Goal: Task Accomplishment & Management: Use online tool/utility

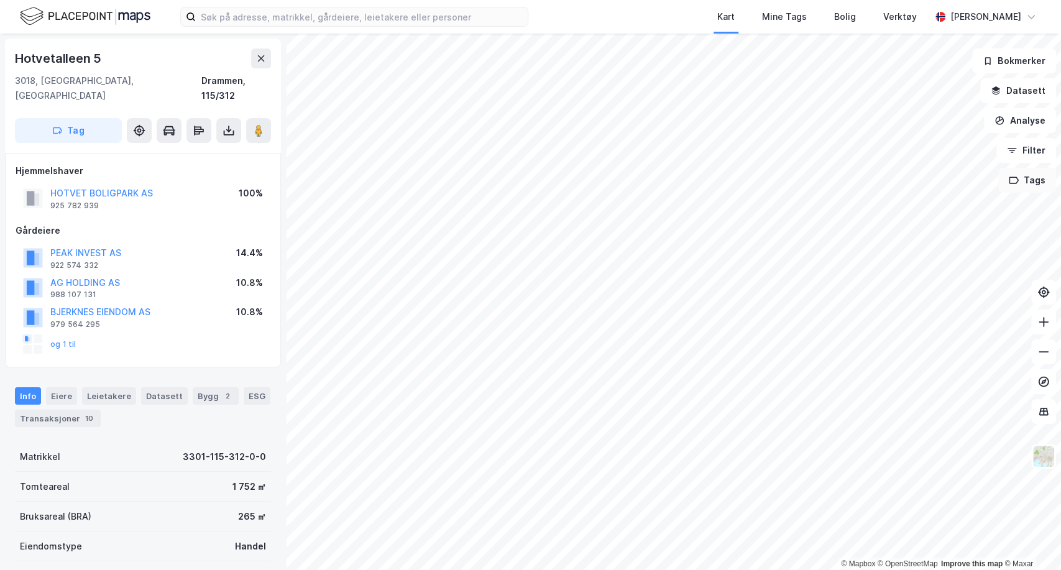
click at [1015, 184] on icon "button" at bounding box center [1014, 180] width 10 height 10
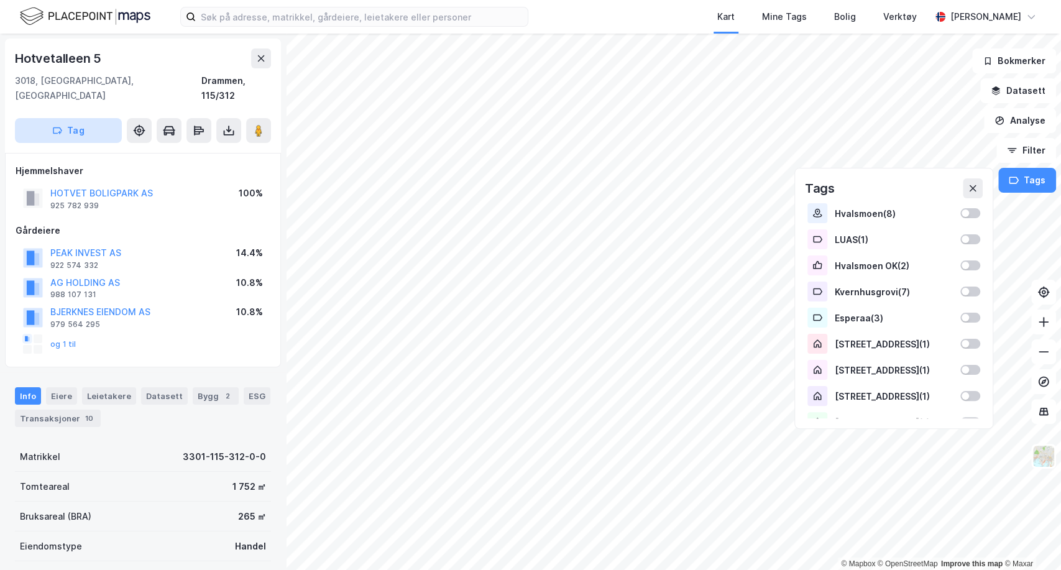
click at [95, 118] on button "Tag" at bounding box center [68, 130] width 107 height 25
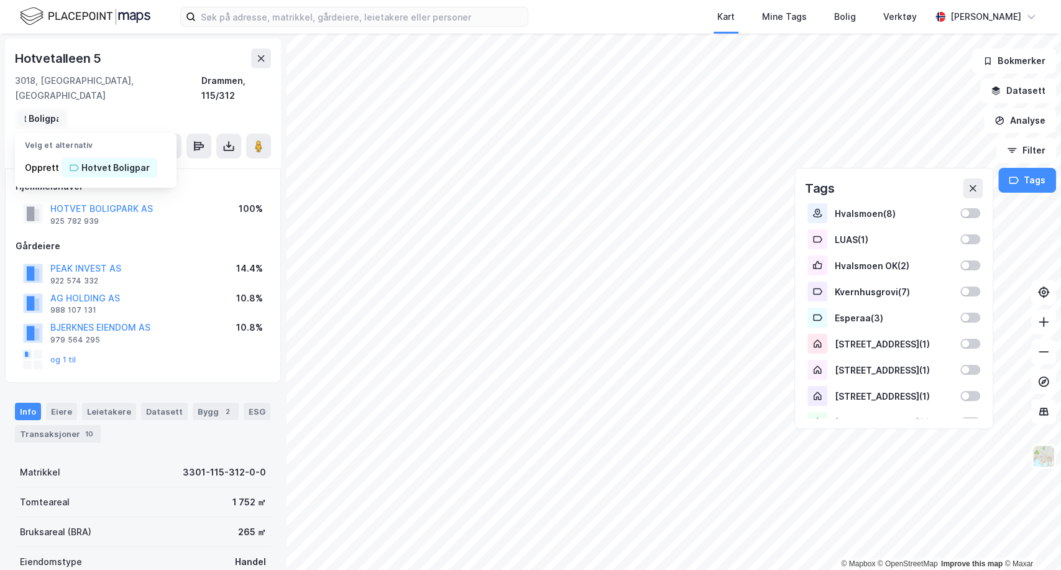
scroll to position [0, 36]
type input "Hotvet Boligpark"
click at [133, 160] on div "Hotvet Boligpark" at bounding box center [117, 167] width 73 height 15
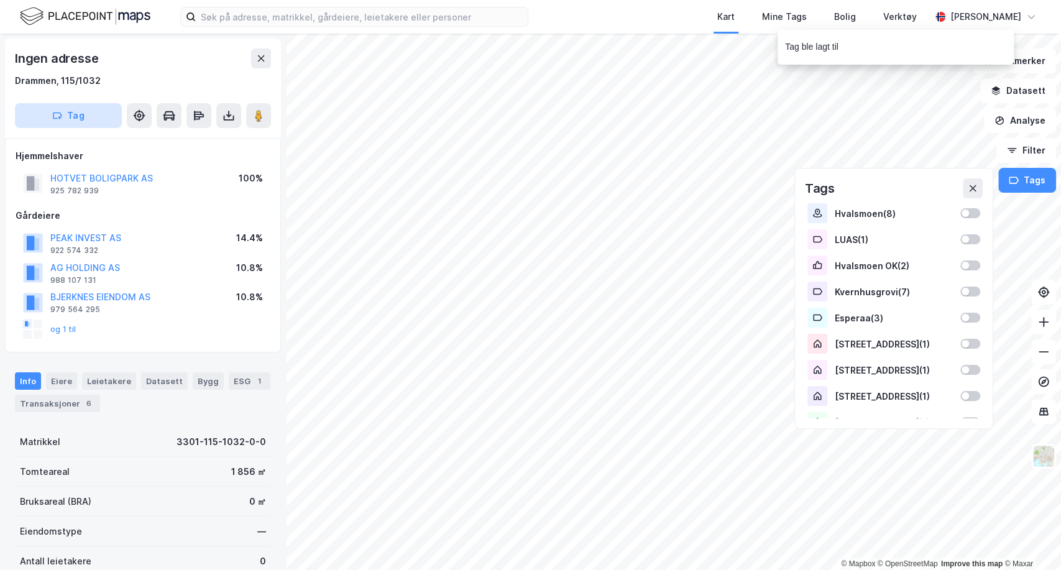
click at [71, 113] on button "Tag" at bounding box center [68, 115] width 107 height 25
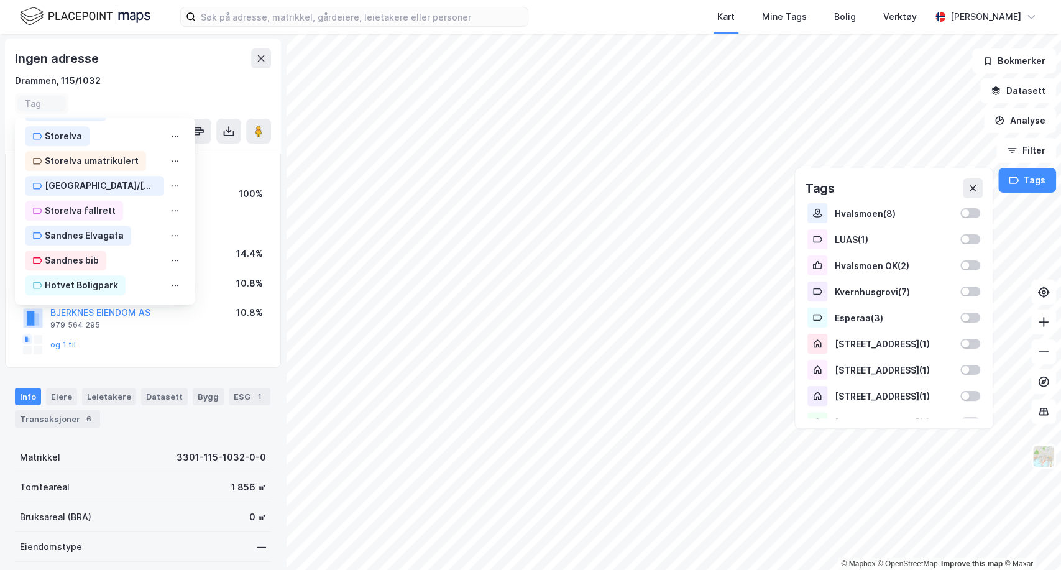
scroll to position [400, 0]
click at [170, 280] on icon at bounding box center [175, 285] width 10 height 10
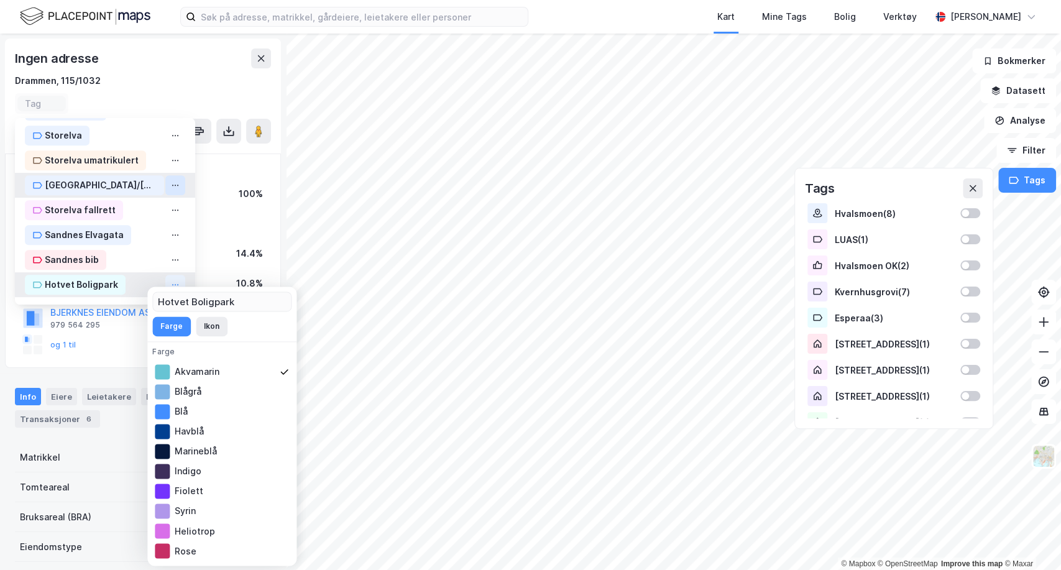
drag, startPoint x: 157, startPoint y: 272, endPoint x: 154, endPoint y: 169, distance: 103.9
click at [154, 169] on div "Velg et alternativ Hvalsmoen LUAS Hvalsmoen OK Kvernhusgrovi Esperaa Fredensbor…" at bounding box center [105, 16] width 180 height 577
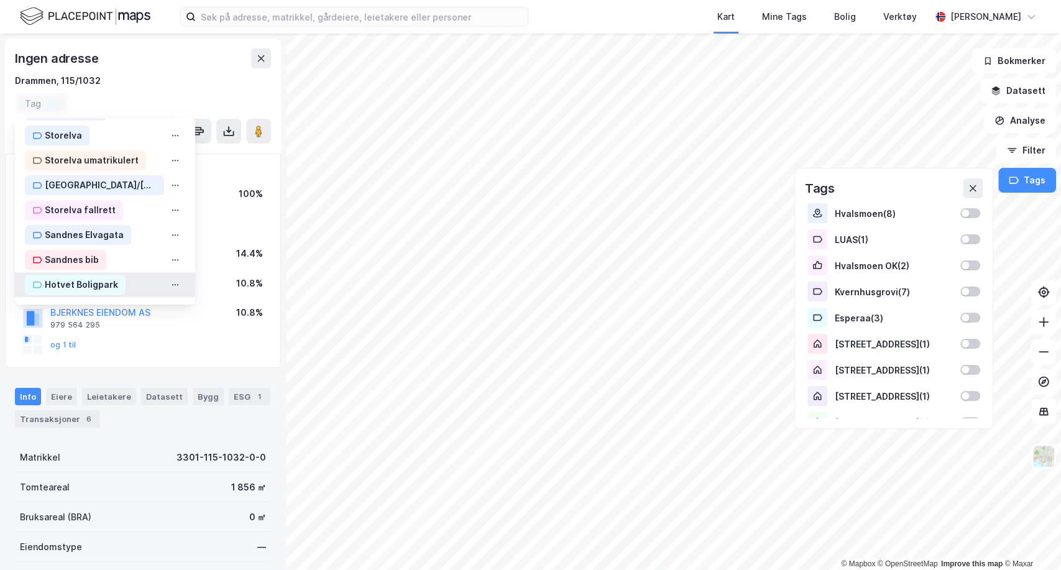
click at [89, 277] on div "Hotvet Boligpark" at bounding box center [81, 284] width 73 height 15
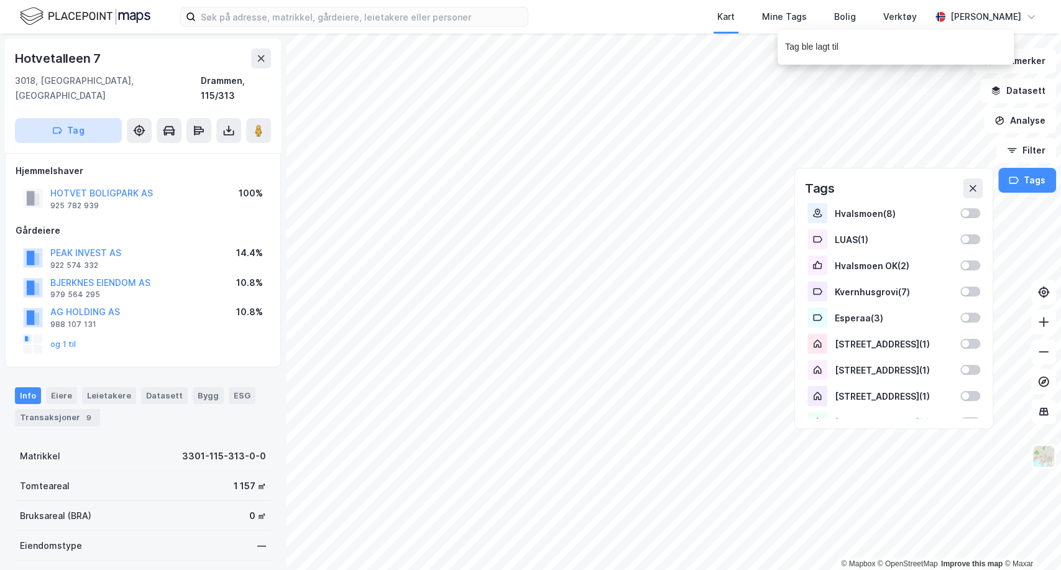
click at [78, 118] on button "Tag" at bounding box center [68, 130] width 107 height 25
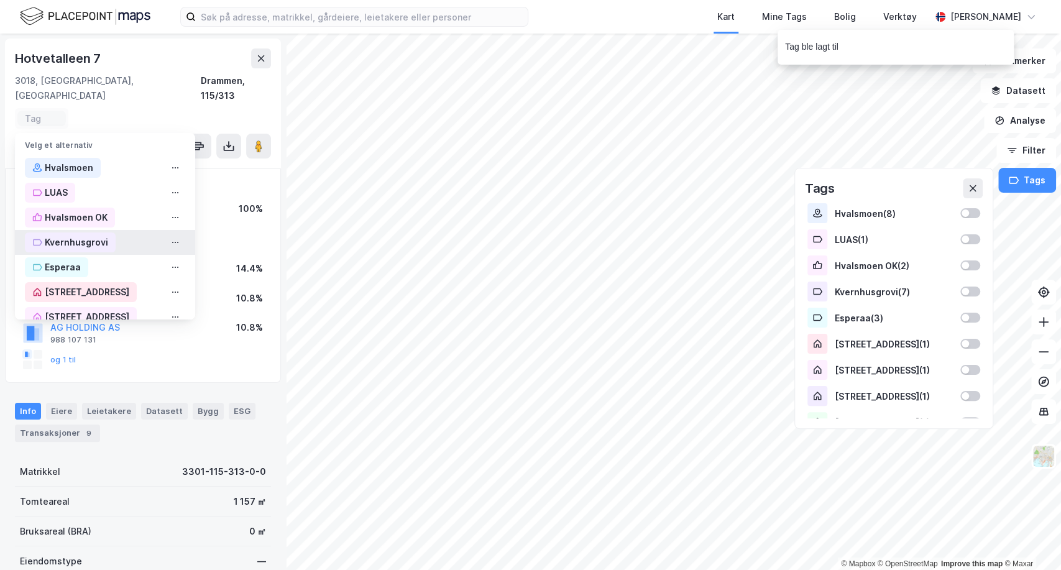
scroll to position [400, 0]
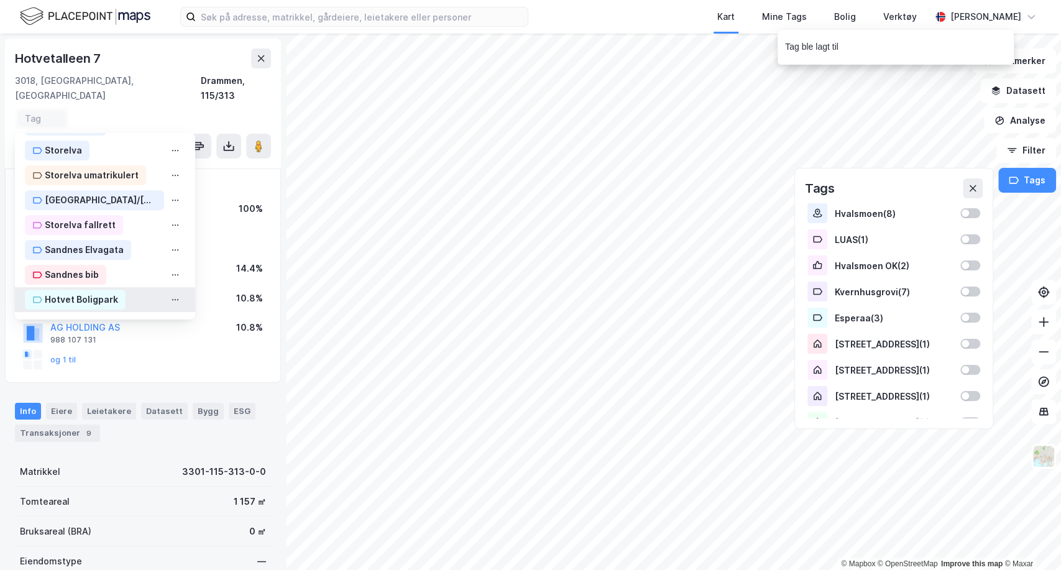
click at [69, 292] on div "Hotvet Boligpark" at bounding box center [81, 299] width 73 height 15
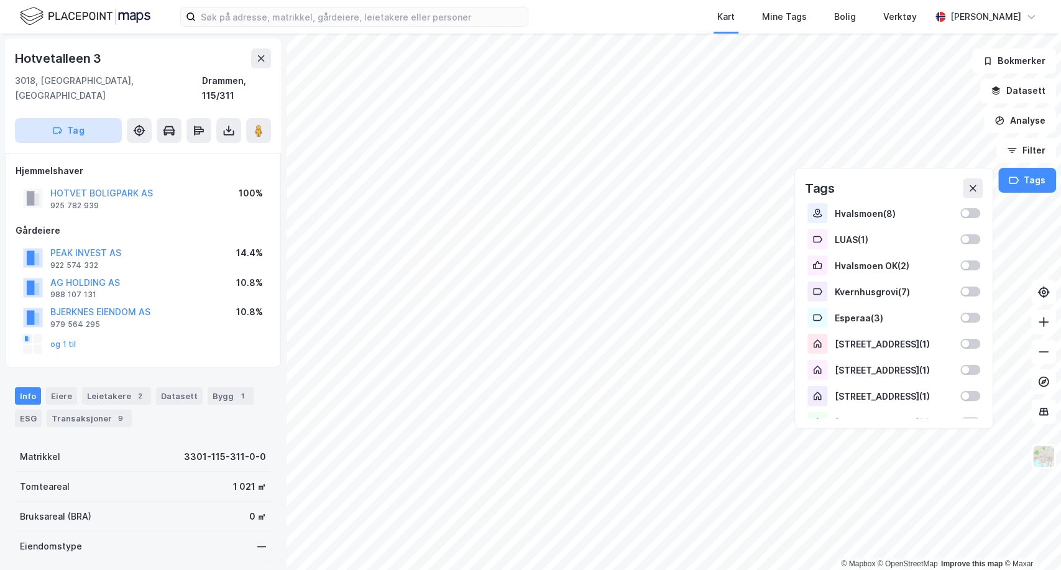
click at [111, 118] on button "Tag" at bounding box center [68, 130] width 107 height 25
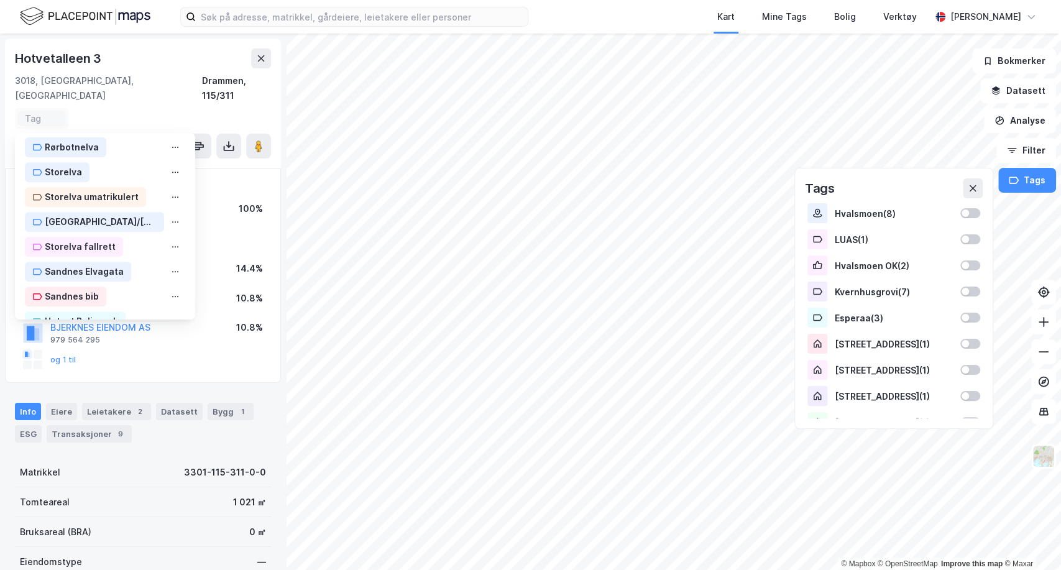
scroll to position [400, 0]
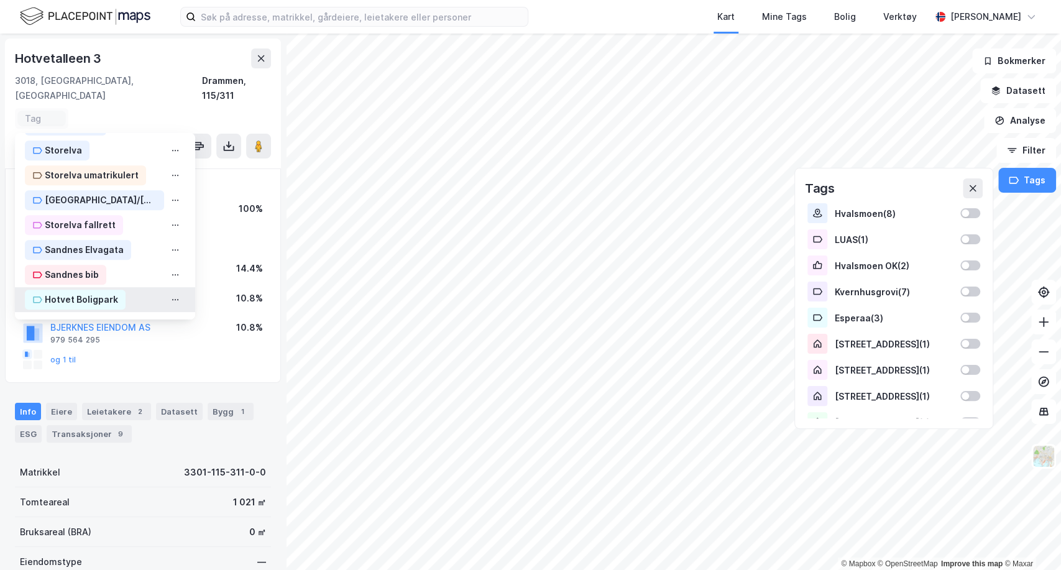
click at [81, 292] on div "Hotvet Boligpark" at bounding box center [81, 299] width 73 height 15
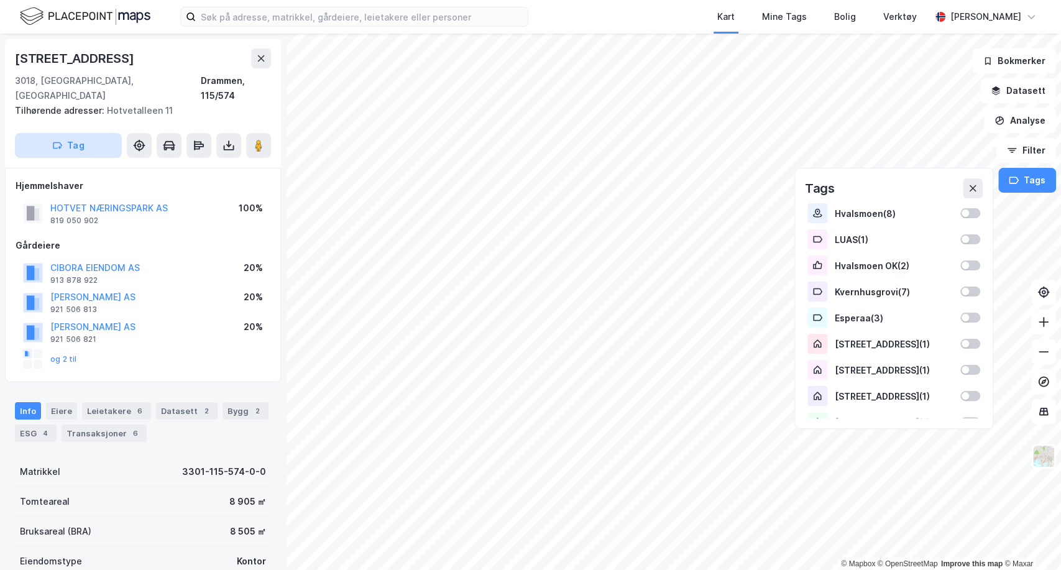
click at [106, 133] on button "Tag" at bounding box center [68, 145] width 107 height 25
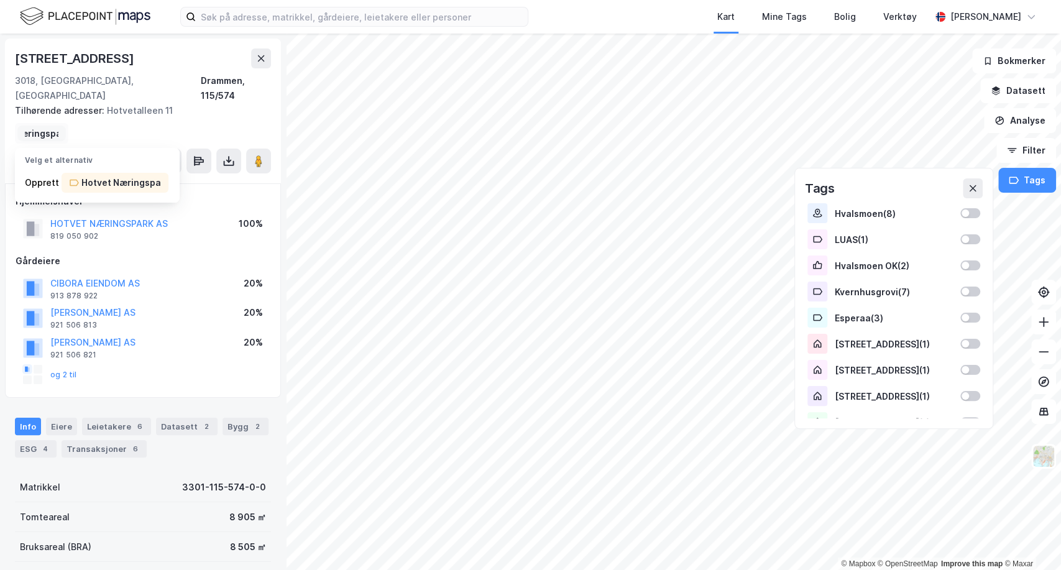
scroll to position [0, 51]
type input "Hotvet Næringspark"
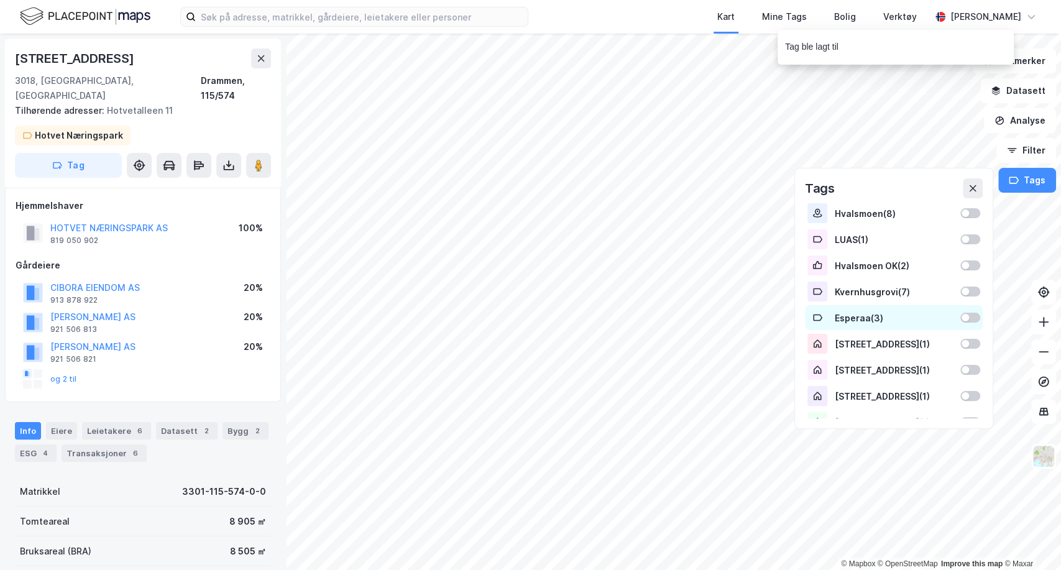
scroll to position [382, 0]
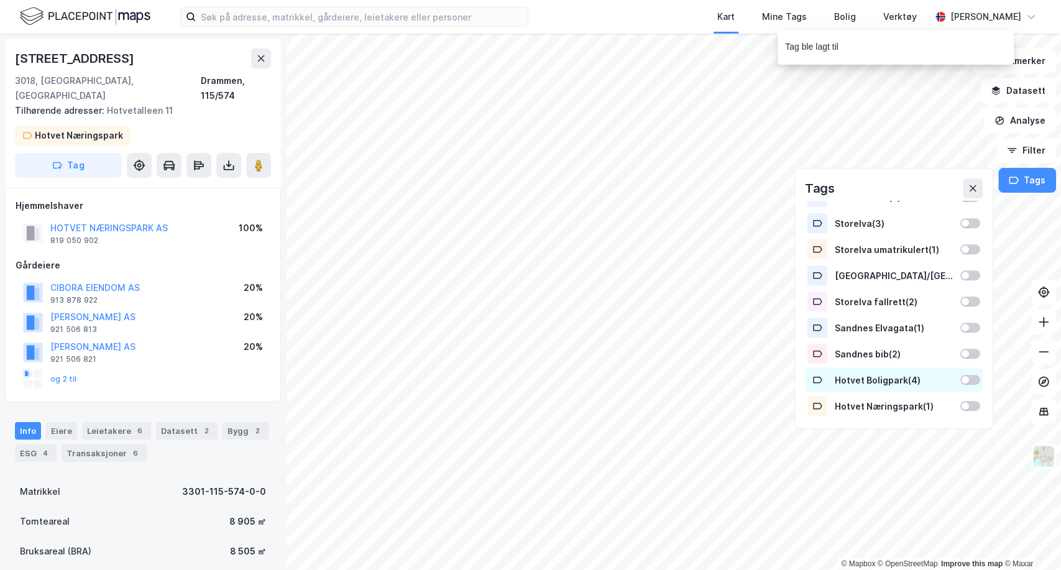
click at [962, 379] on div at bounding box center [965, 379] width 7 height 7
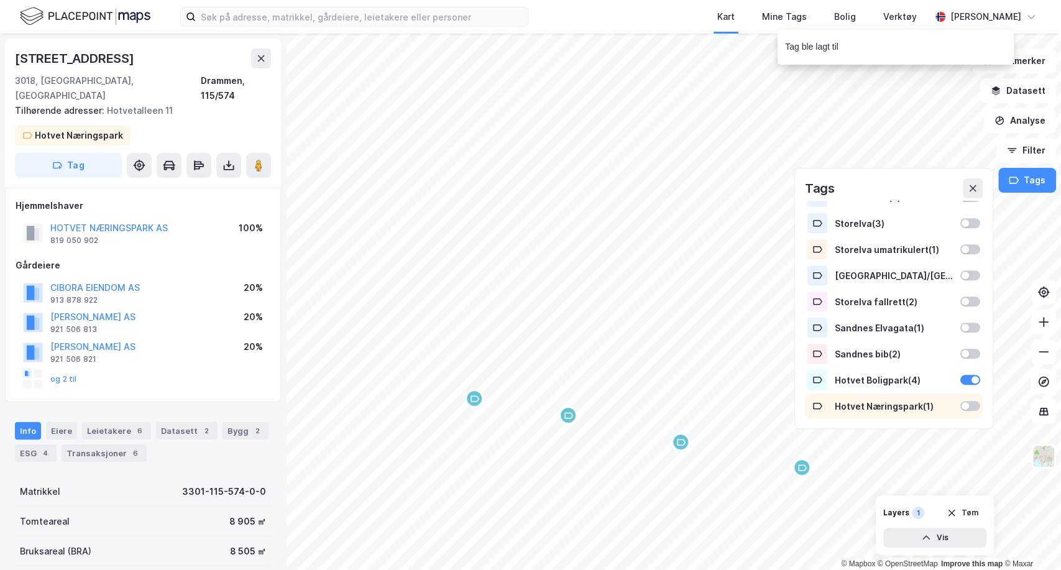
click at [962, 403] on div at bounding box center [965, 405] width 7 height 7
click at [975, 190] on icon at bounding box center [973, 188] width 10 height 10
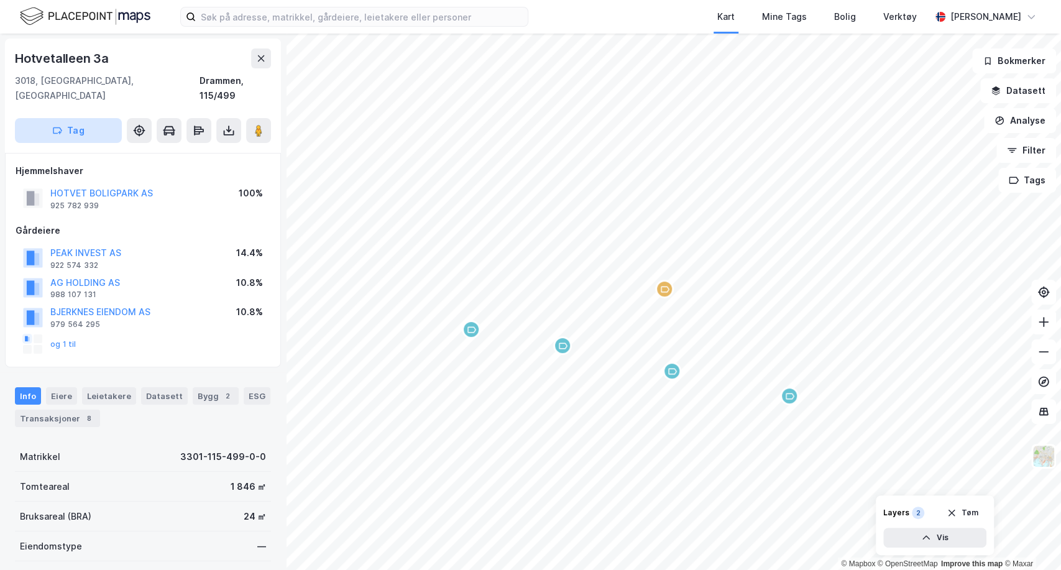
click at [85, 118] on button "Tag" at bounding box center [68, 130] width 107 height 25
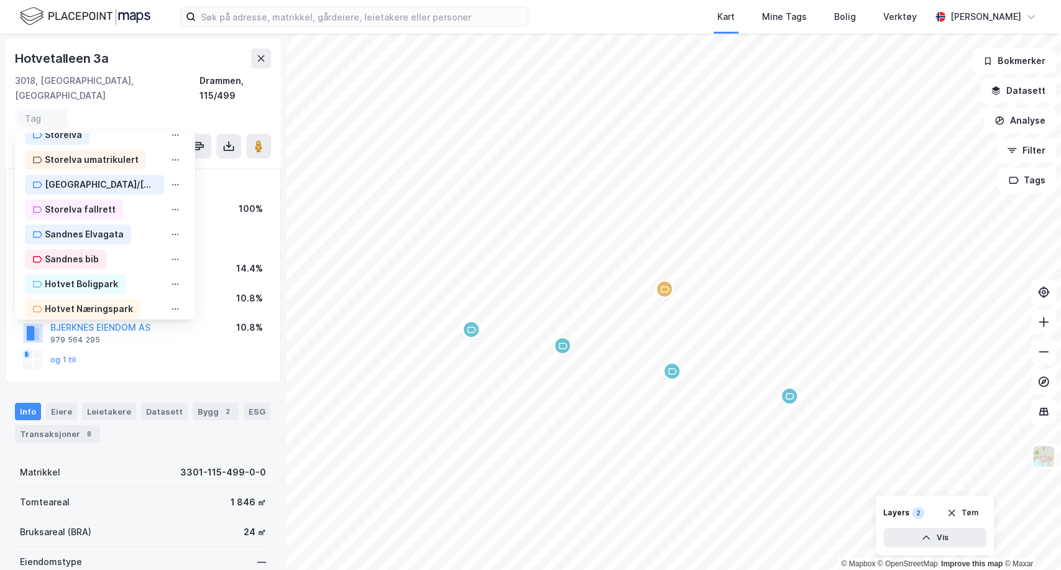
scroll to position [425, 0]
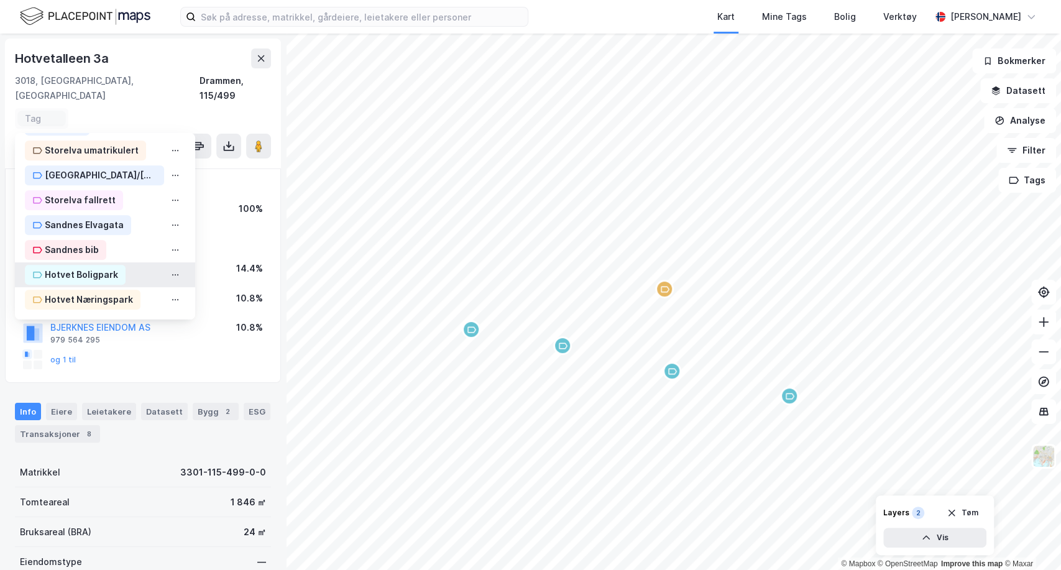
click at [80, 267] on div "Hotvet Boligpark" at bounding box center [81, 274] width 73 height 15
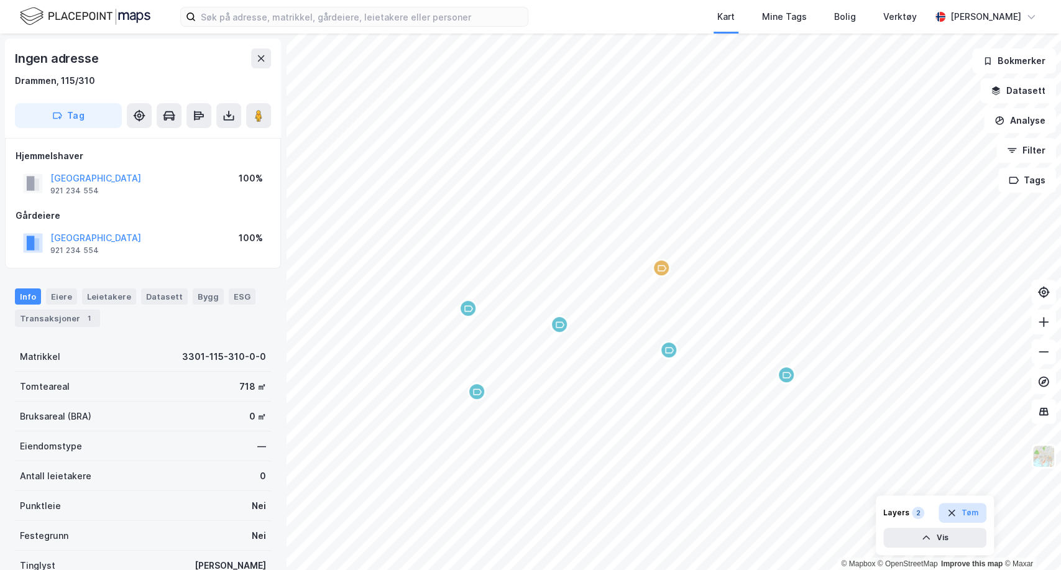
click at [950, 513] on icon "button" at bounding box center [952, 513] width 10 height 10
click at [1024, 187] on button "Tags" at bounding box center [1028, 180] width 58 height 25
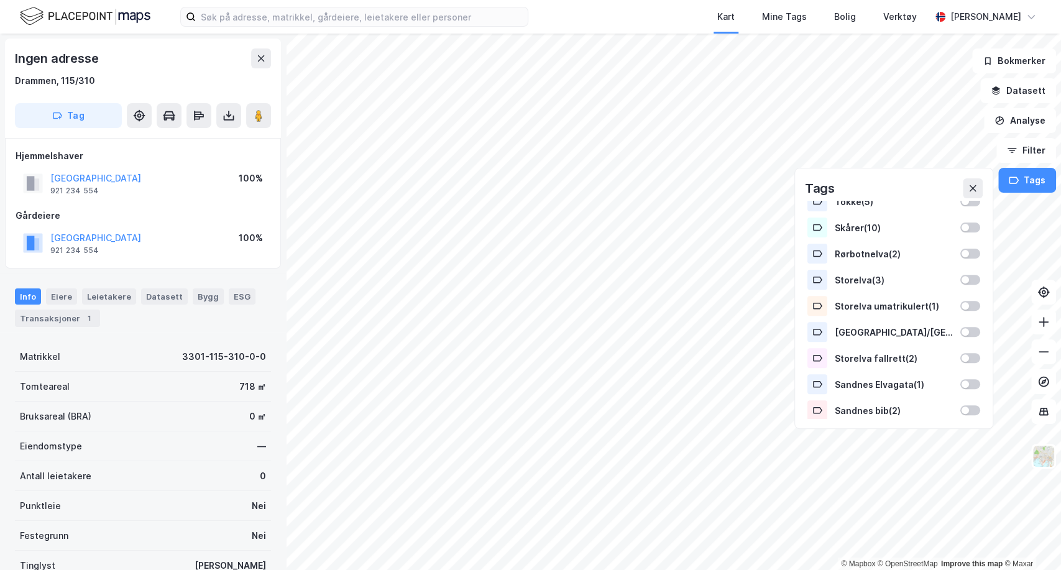
scroll to position [382, 0]
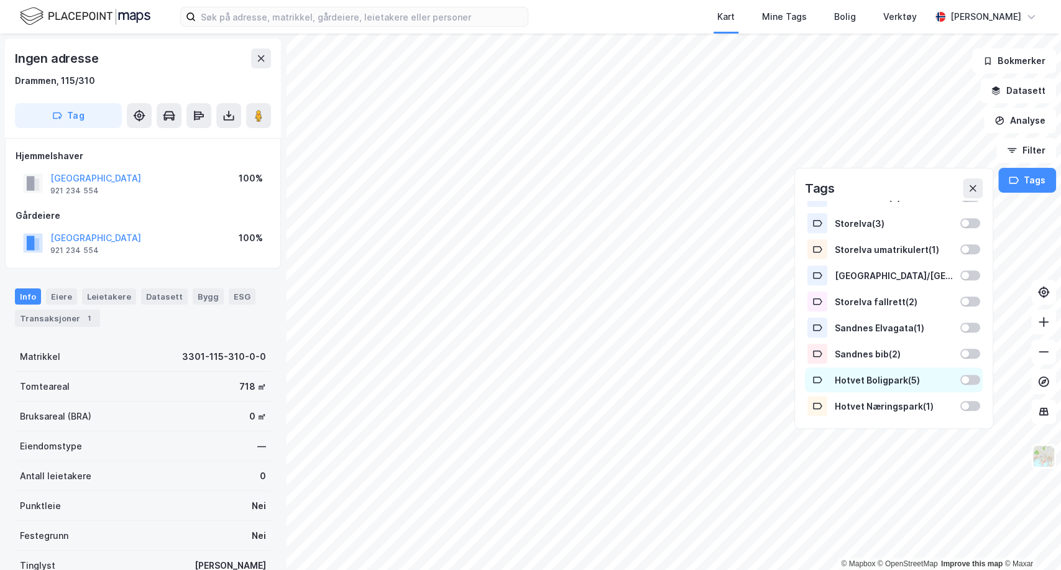
click at [941, 384] on div "Hotvet Boligpark ( 5 )" at bounding box center [894, 380] width 118 height 11
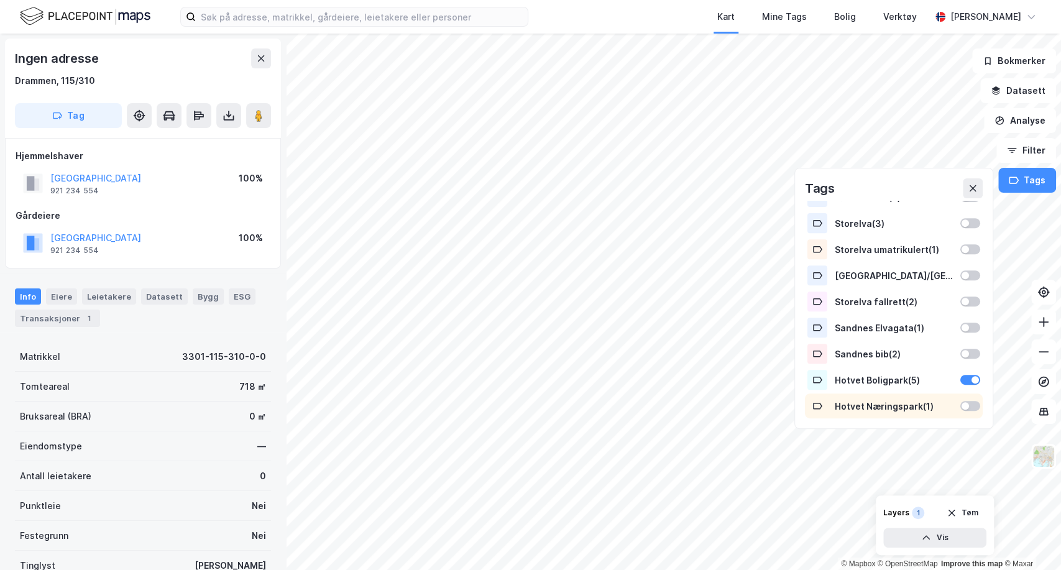
click at [961, 409] on div at bounding box center [971, 406] width 20 height 10
click at [976, 185] on icon at bounding box center [972, 188] width 7 height 7
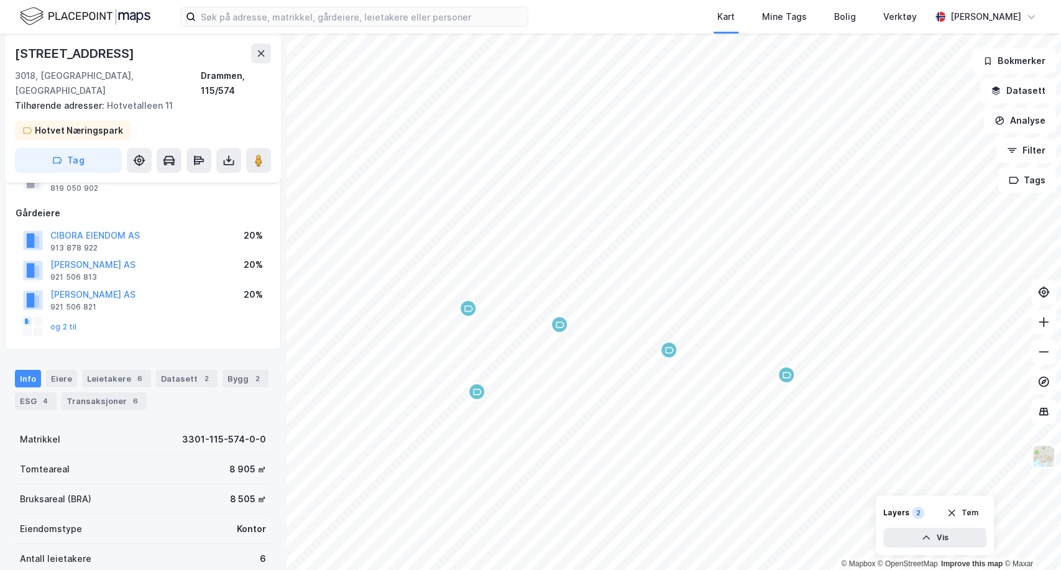
scroll to position [53, 0]
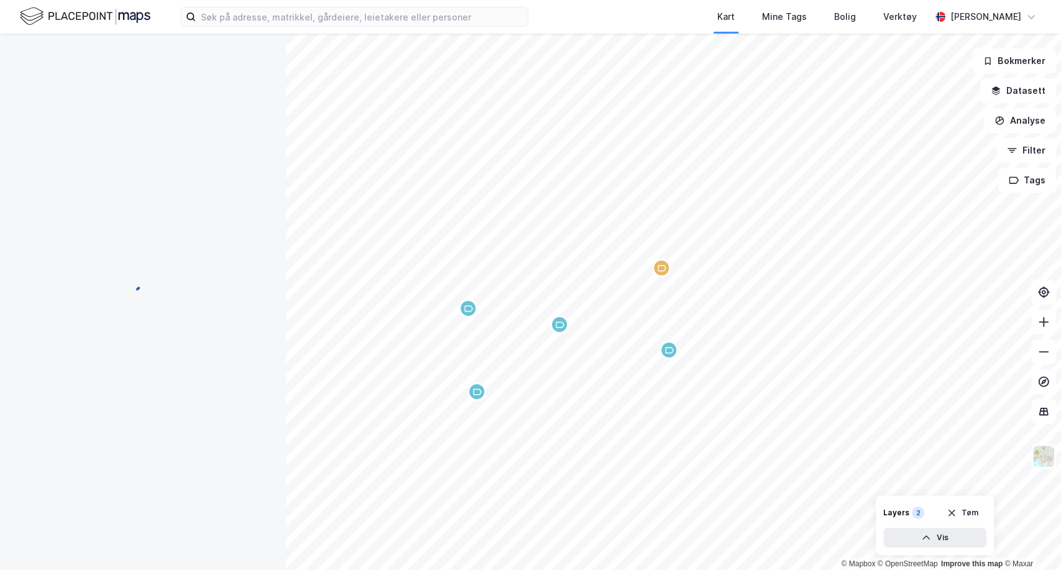
scroll to position [53, 0]
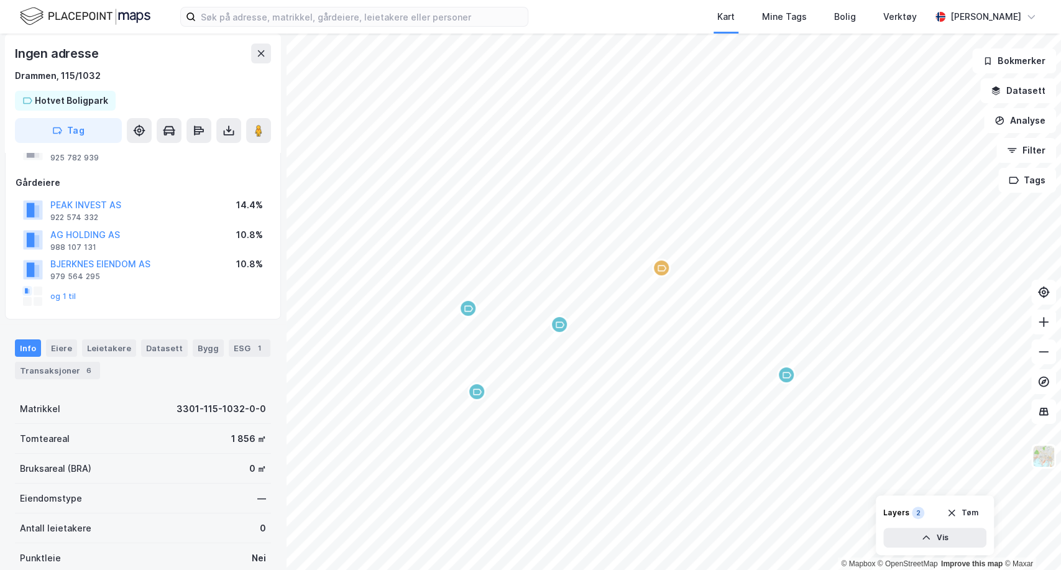
scroll to position [53, 0]
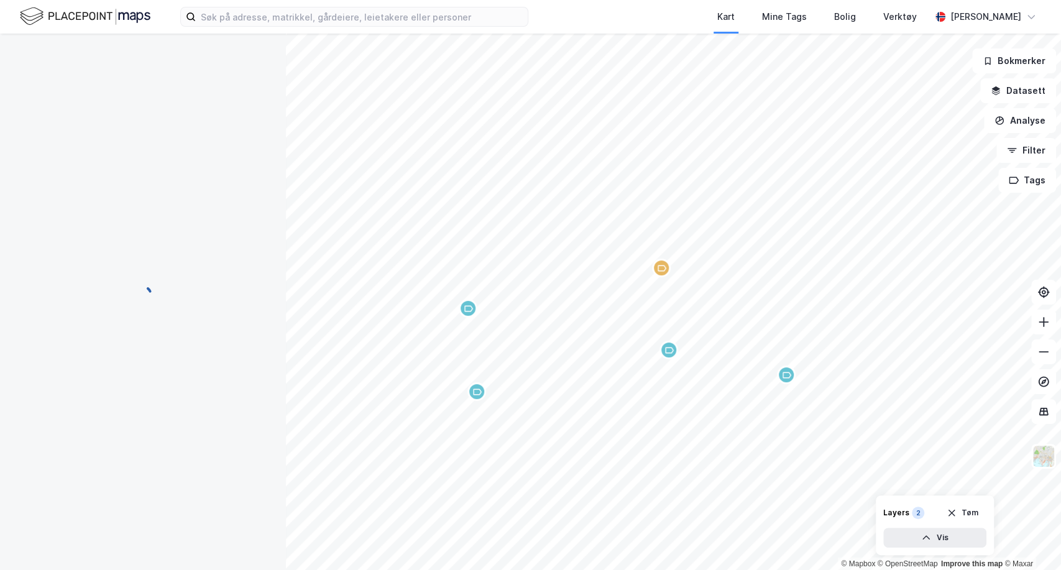
scroll to position [53, 0]
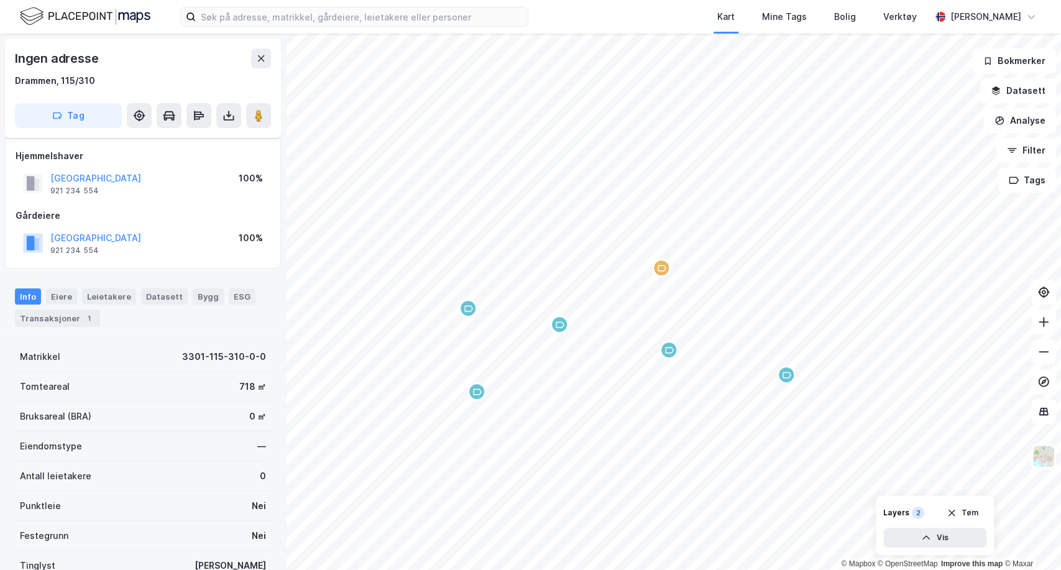
scroll to position [53, 0]
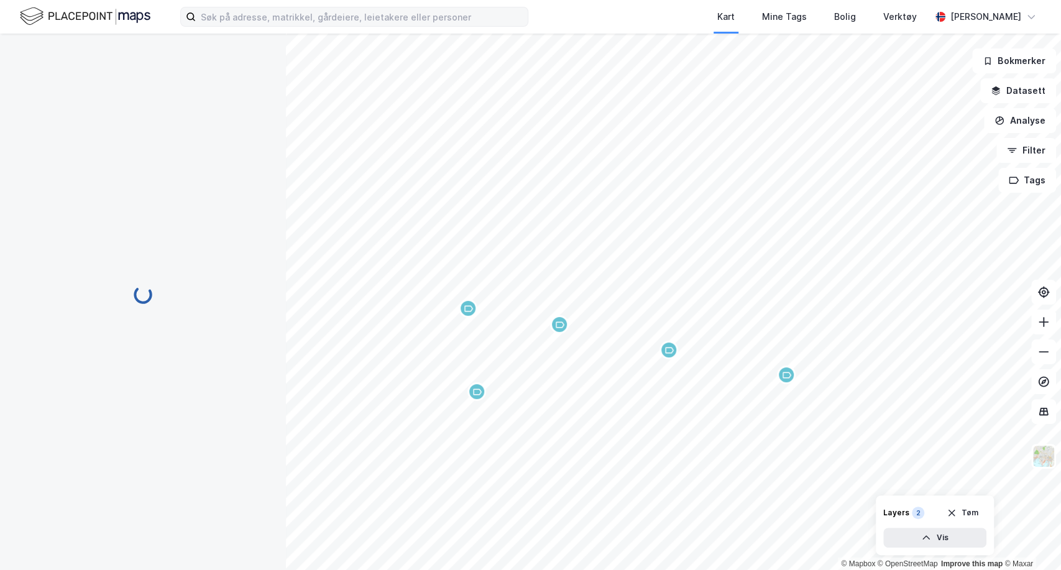
scroll to position [53, 0]
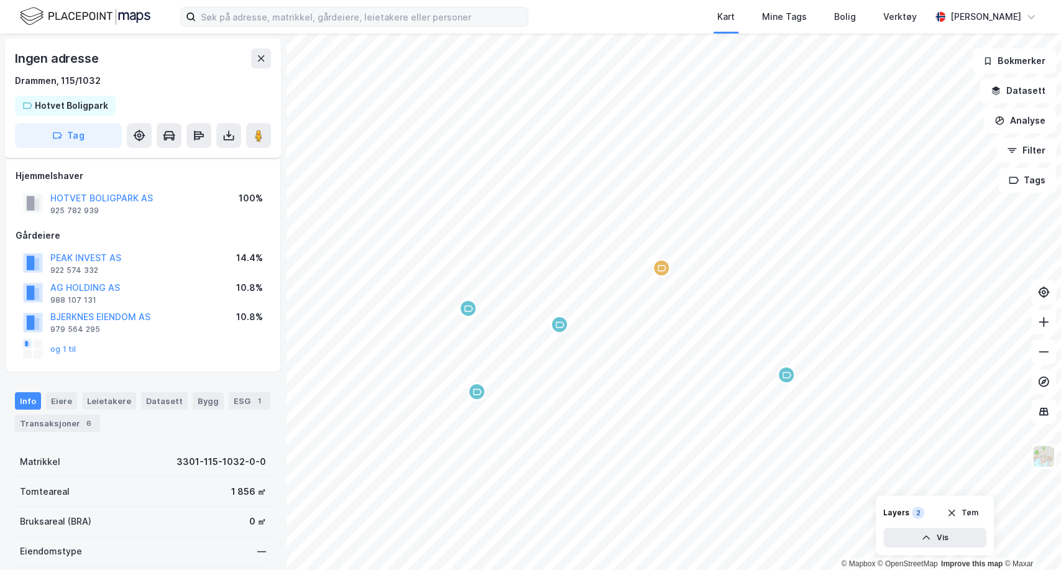
scroll to position [53, 0]
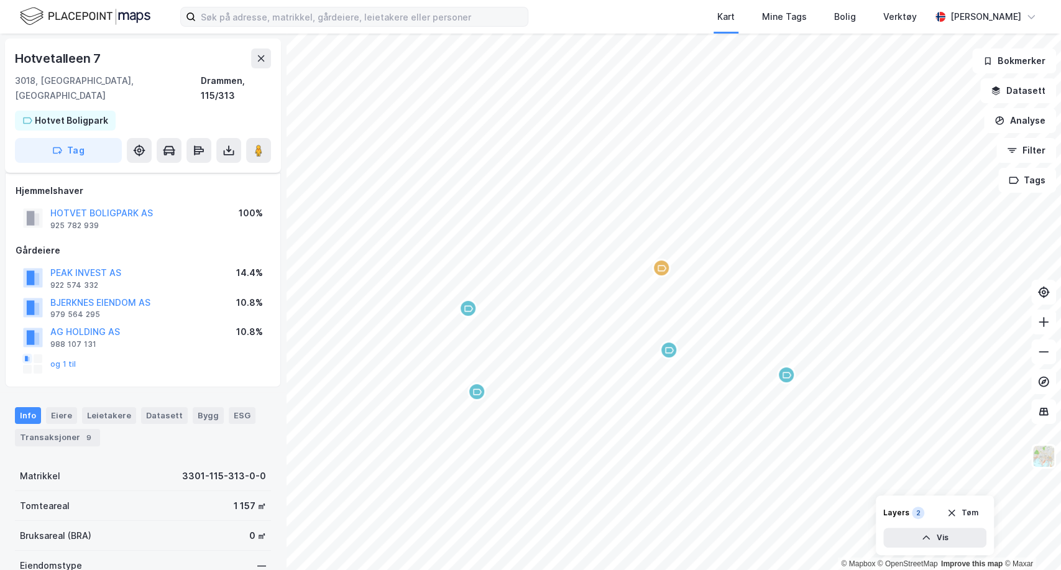
scroll to position [53, 0]
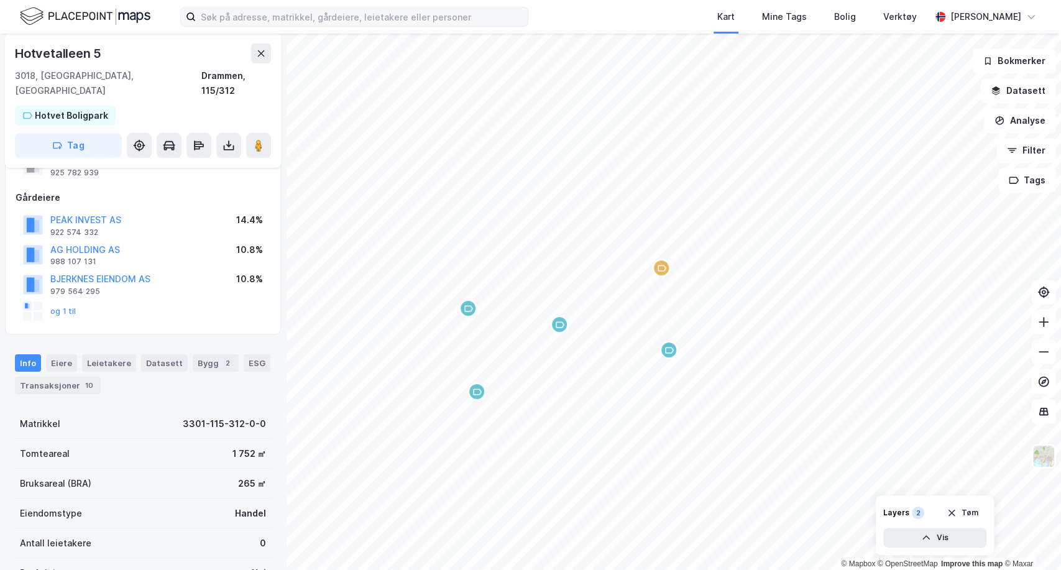
scroll to position [53, 0]
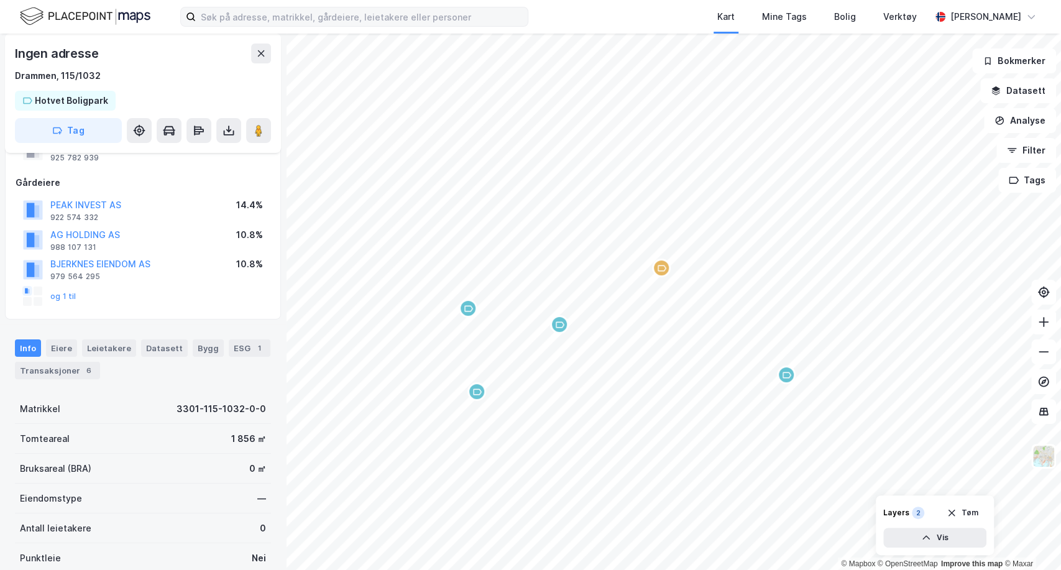
scroll to position [53, 0]
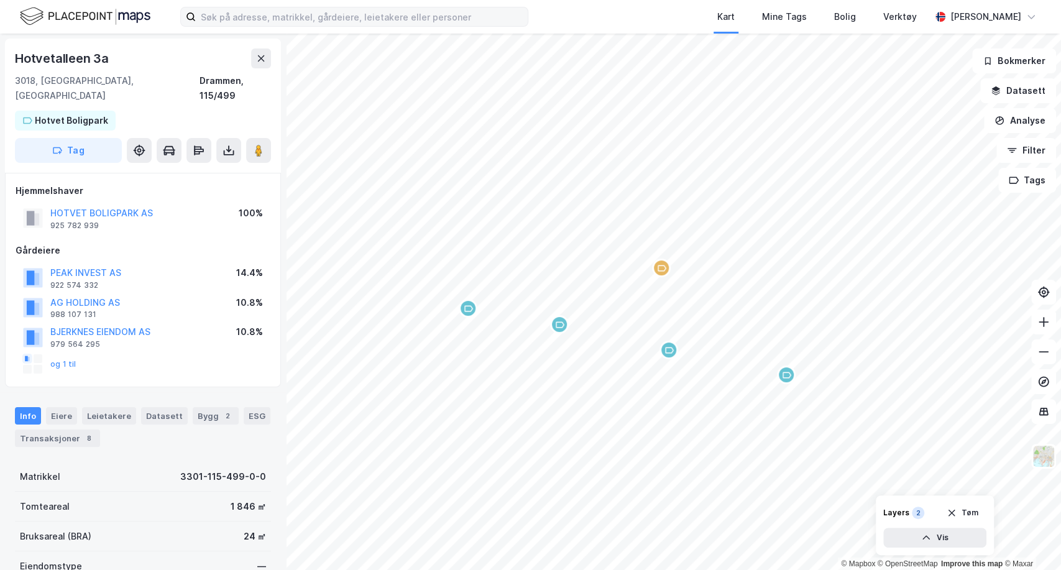
scroll to position [53, 0]
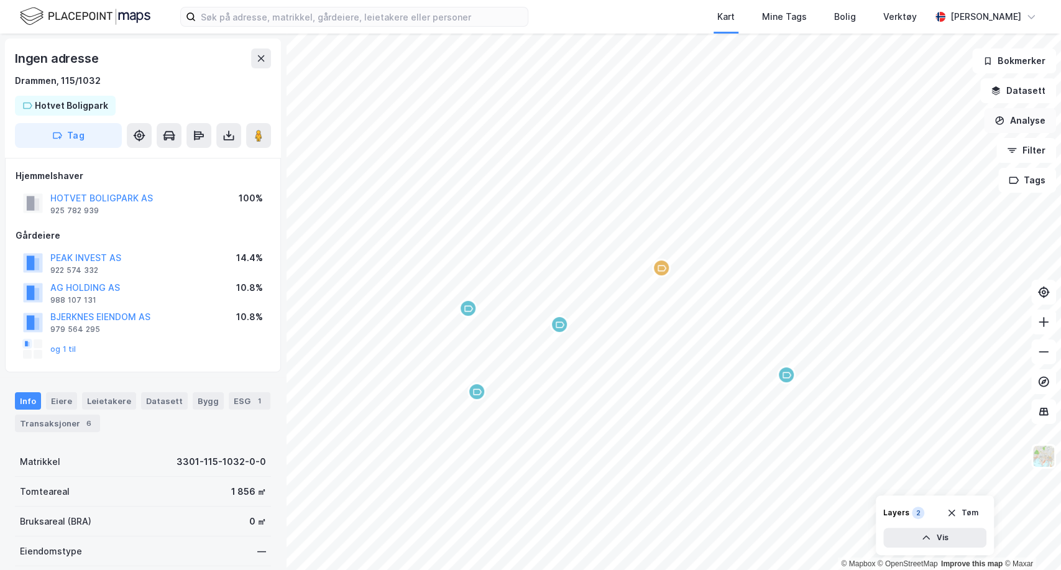
click at [1033, 126] on button "Analyse" at bounding box center [1020, 120] width 72 height 25
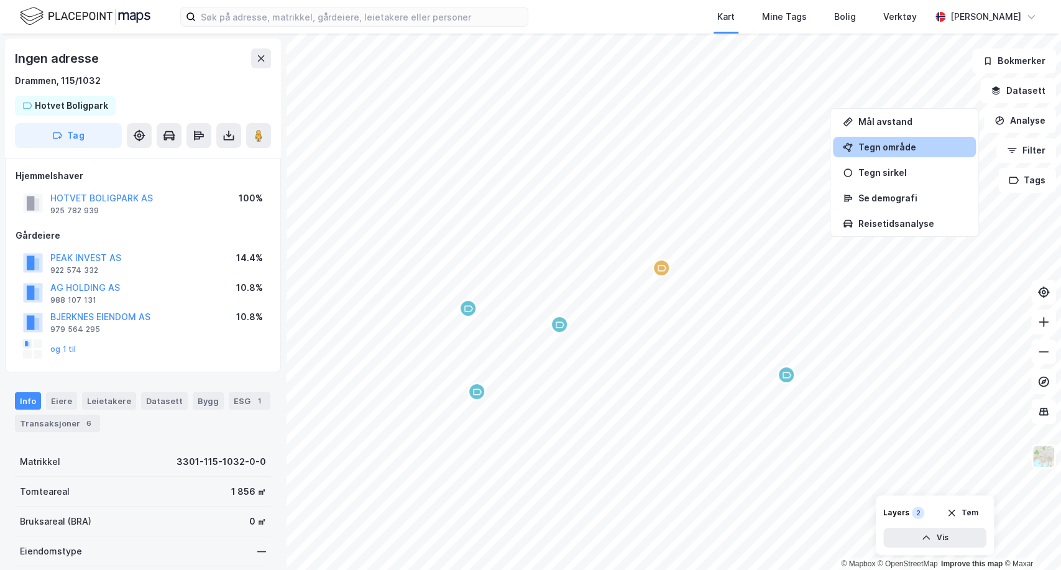
click at [889, 146] on div "Tegn område" at bounding box center [912, 147] width 108 height 11
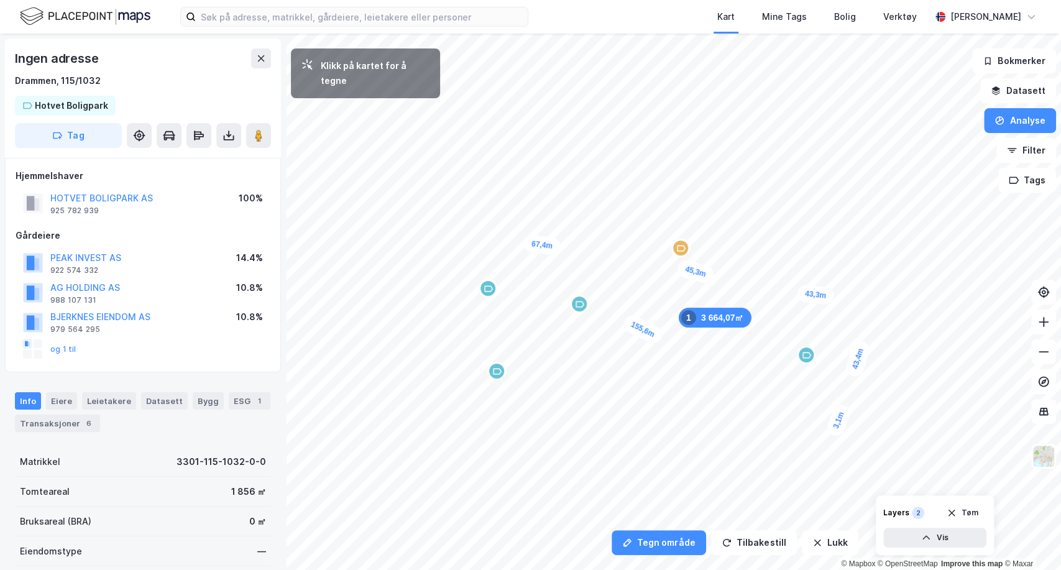
click at [836, 424] on div "3,1m" at bounding box center [839, 420] width 28 height 36
click at [527, 335] on div "3m" at bounding box center [529, 330] width 24 height 30
click at [627, 404] on div "7,2m" at bounding box center [625, 392] width 19 height 33
click at [511, 418] on div "6,1m" at bounding box center [512, 409] width 22 height 34
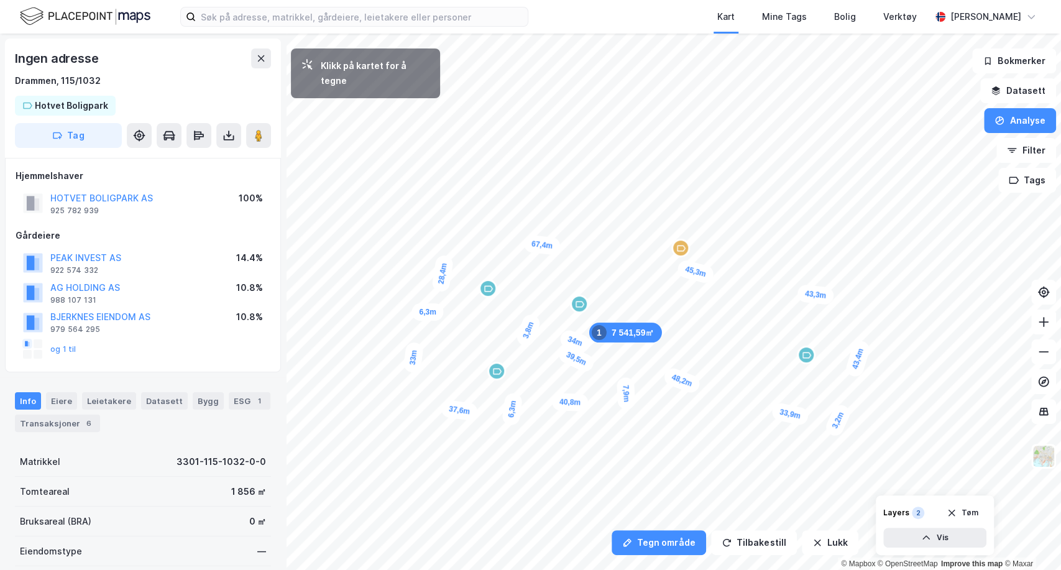
click at [438, 312] on div "6,3m" at bounding box center [428, 311] width 32 height 17
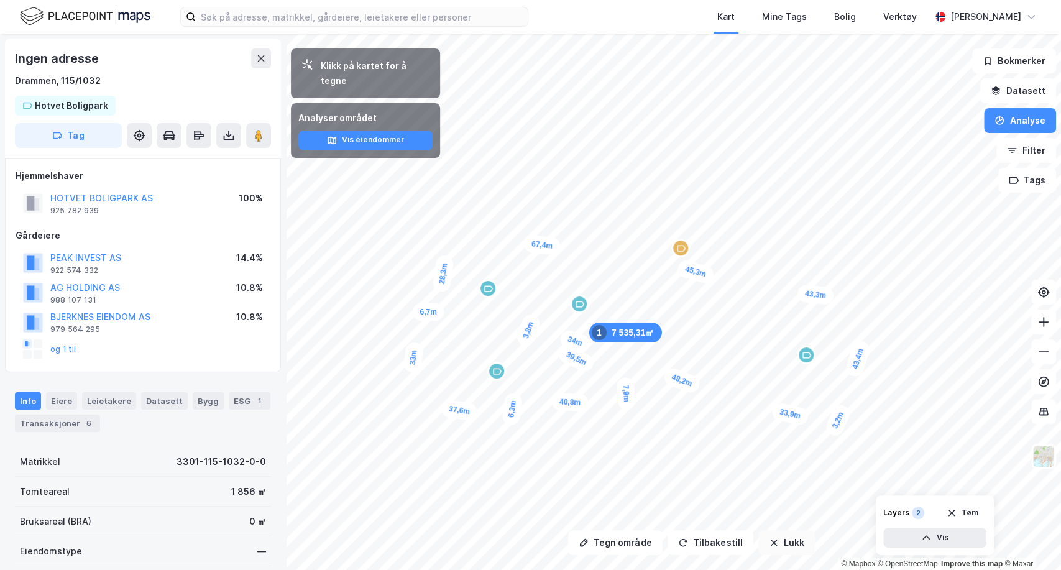
click at [785, 539] on button "Lukk" at bounding box center [787, 542] width 57 height 25
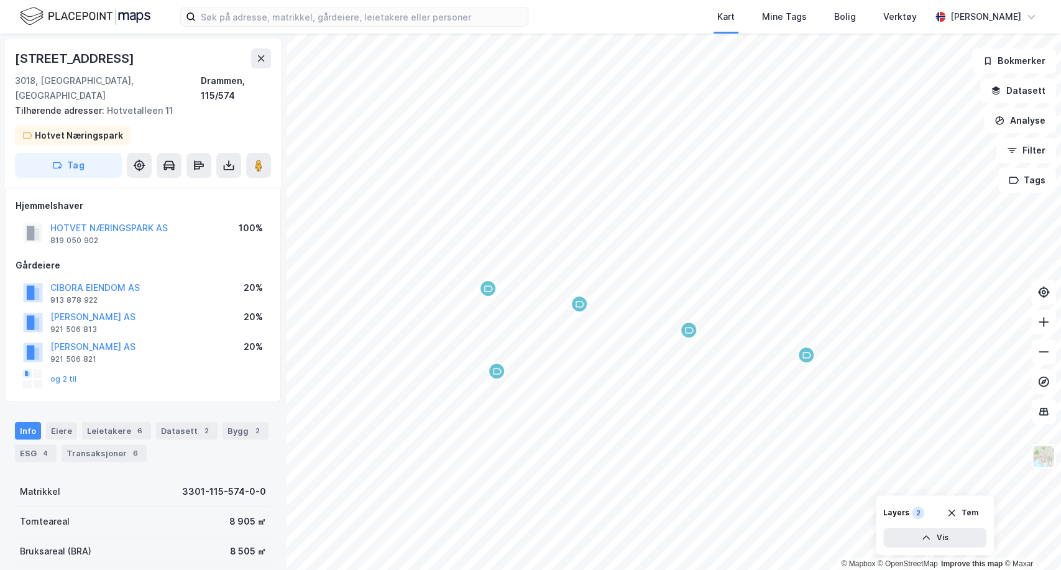
scroll to position [2, 0]
